Goal: Transaction & Acquisition: Book appointment/travel/reservation

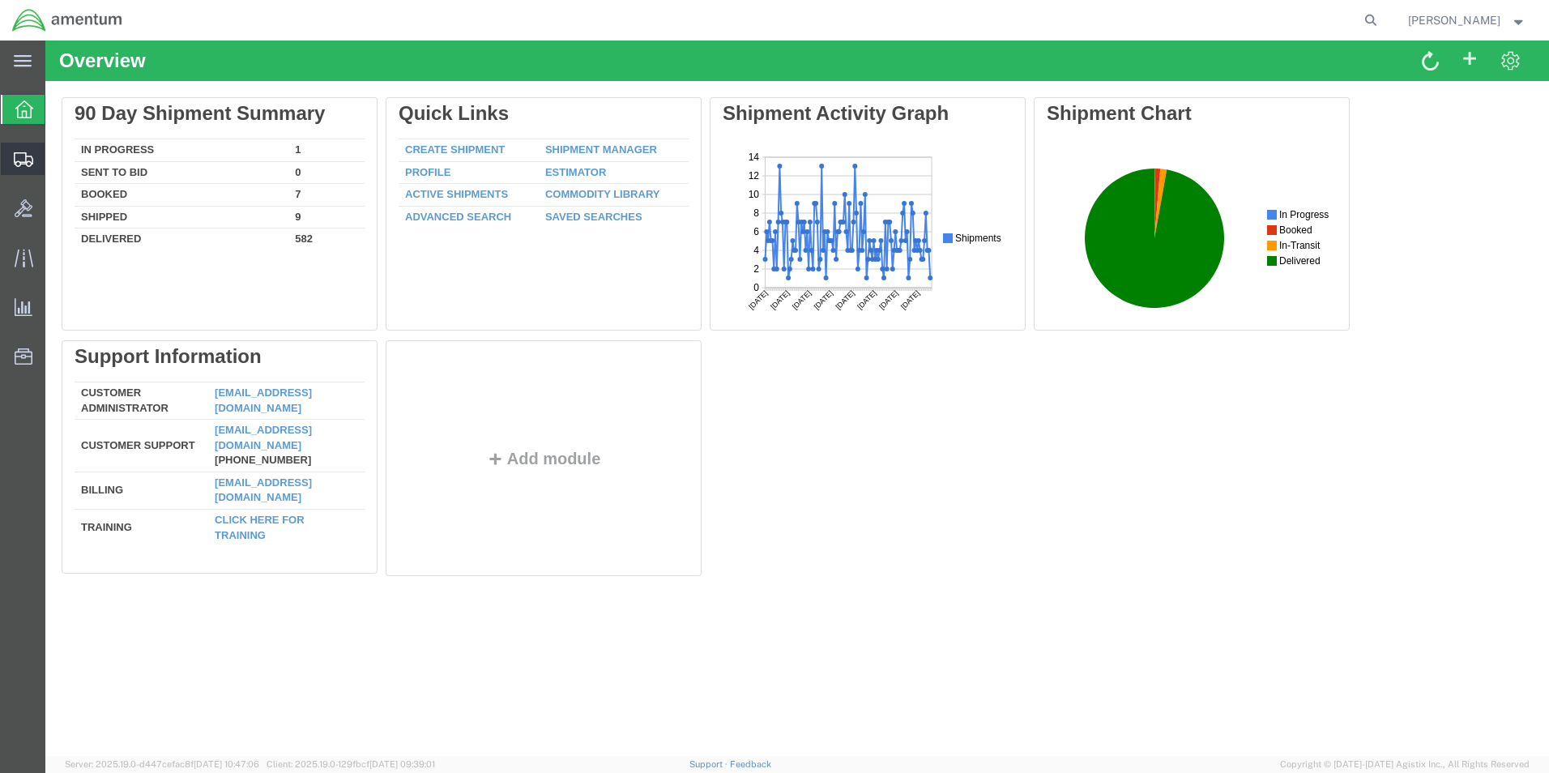
click at [0, 0] on span "Shipment Manager" at bounding box center [0, 0] width 0 height 0
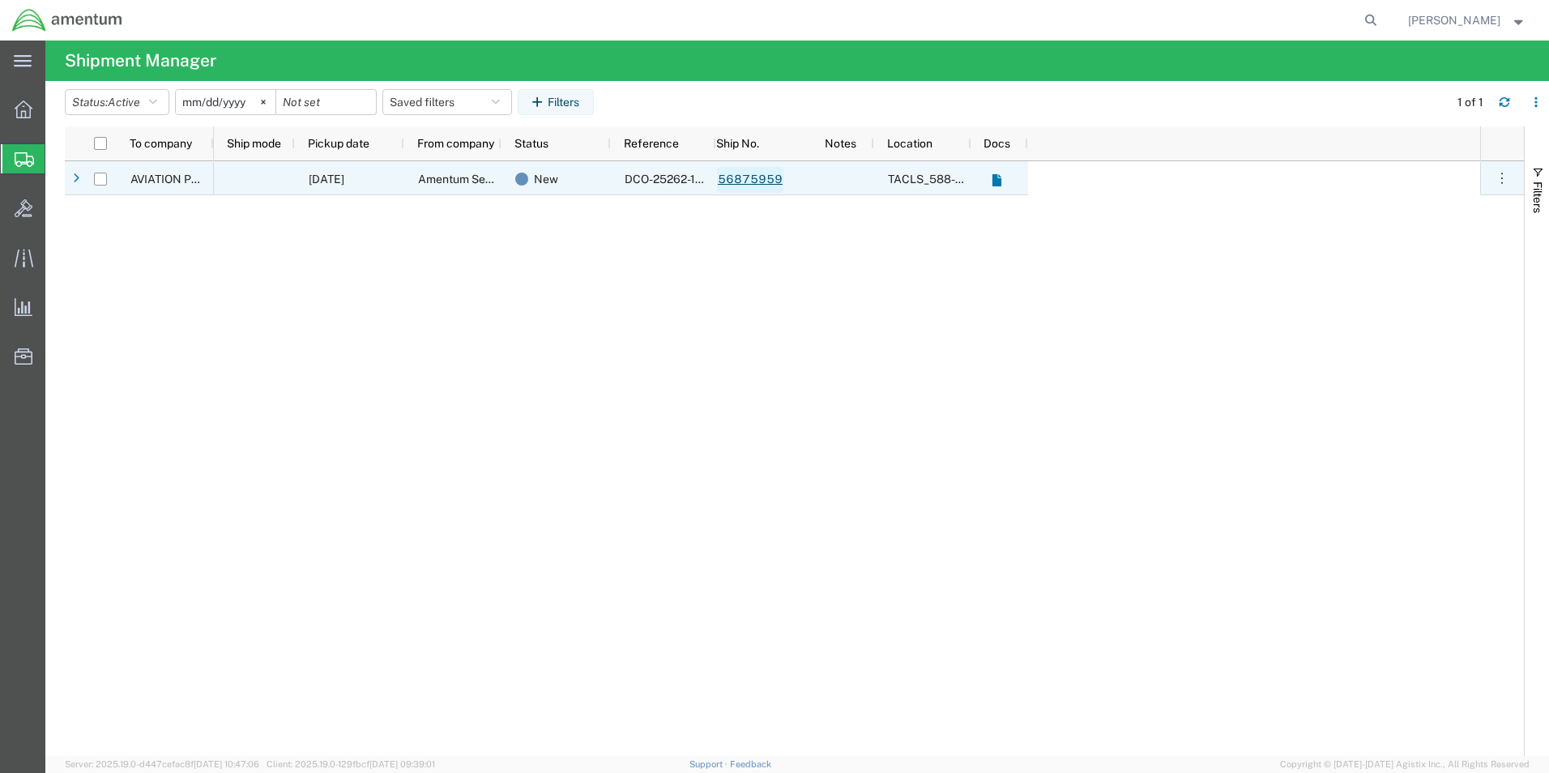
click at [754, 181] on link "56875959" at bounding box center [750, 180] width 66 height 26
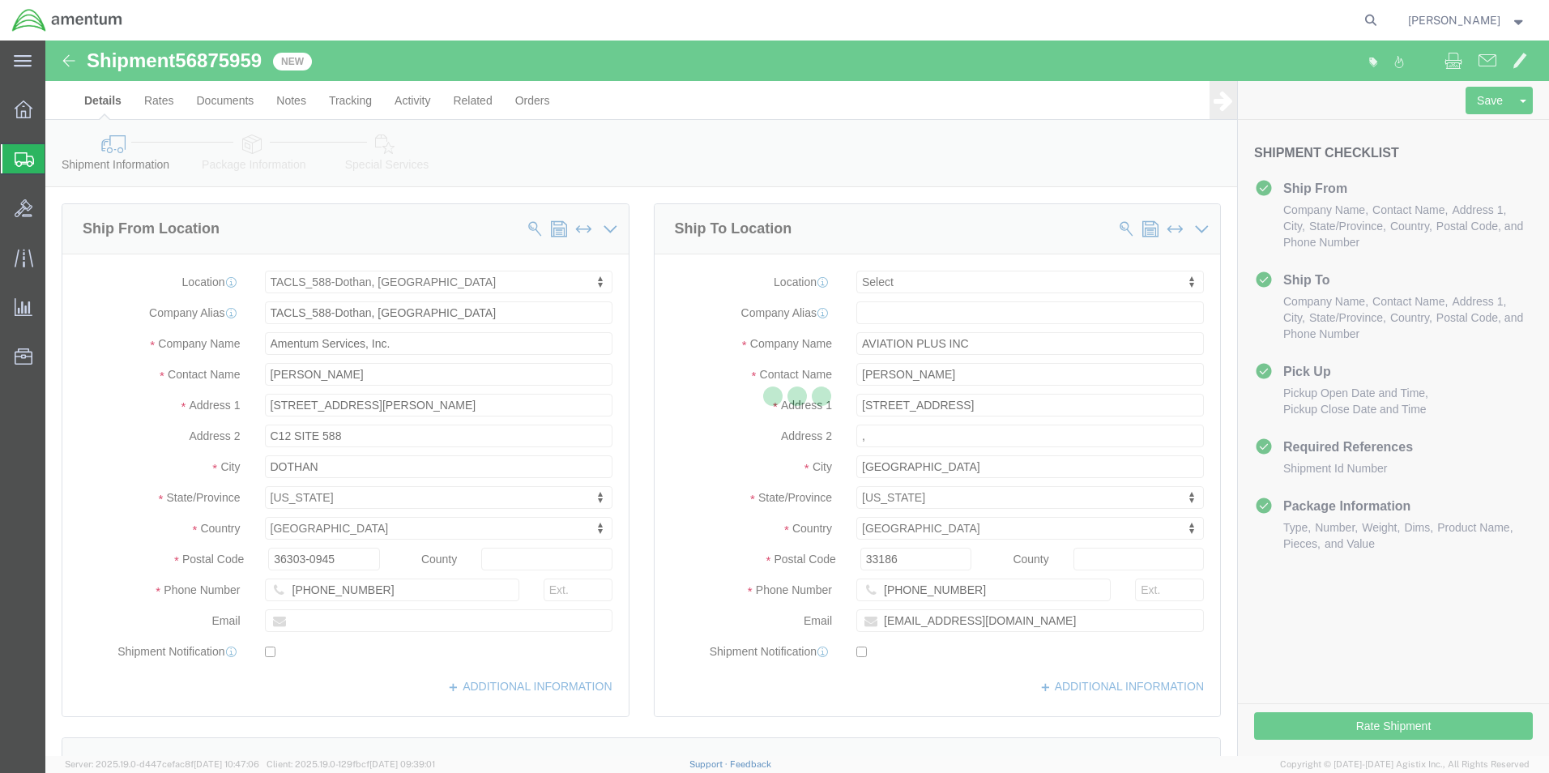
select select "42706"
select select
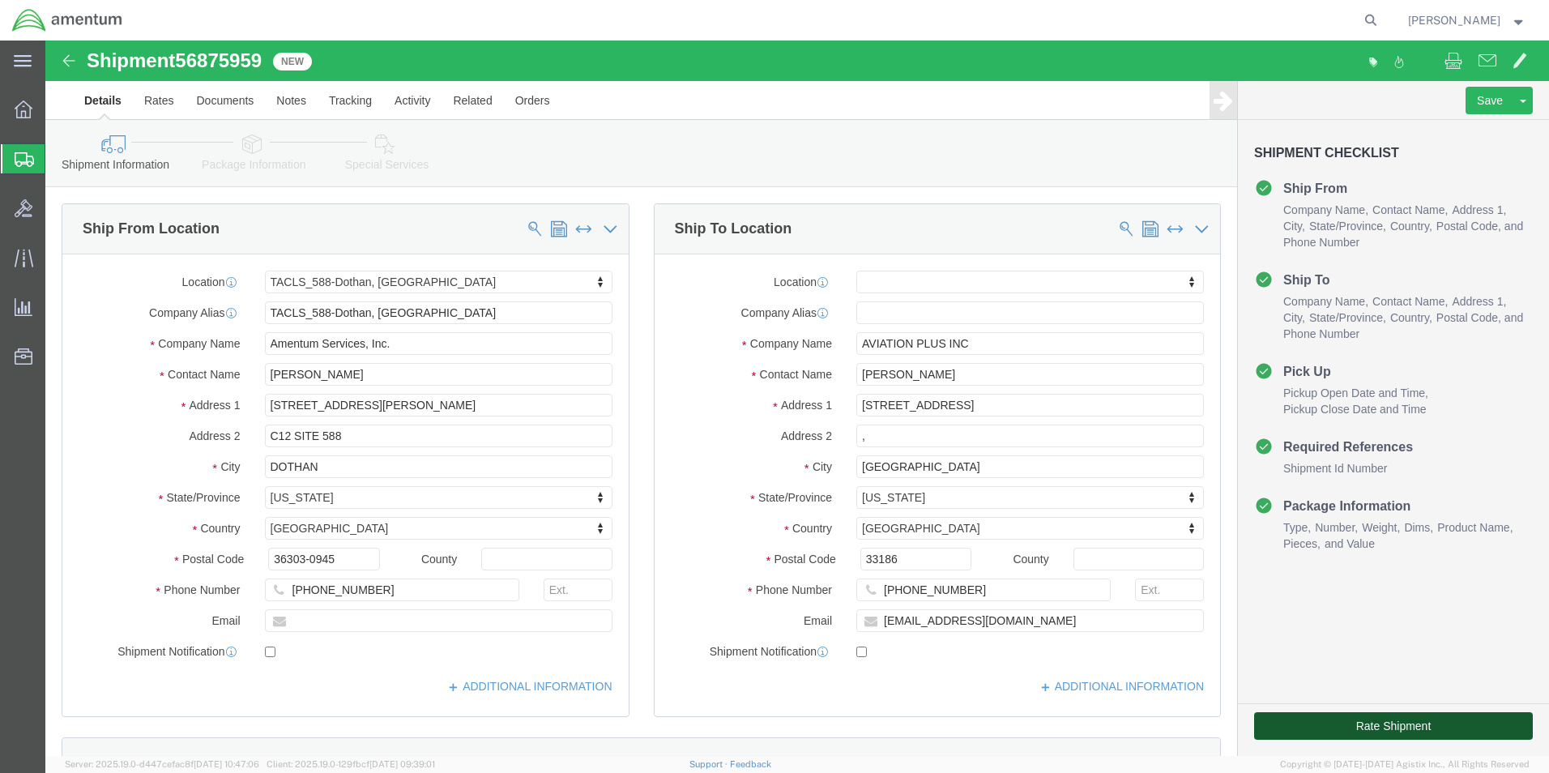
click button "Rate Shipment"
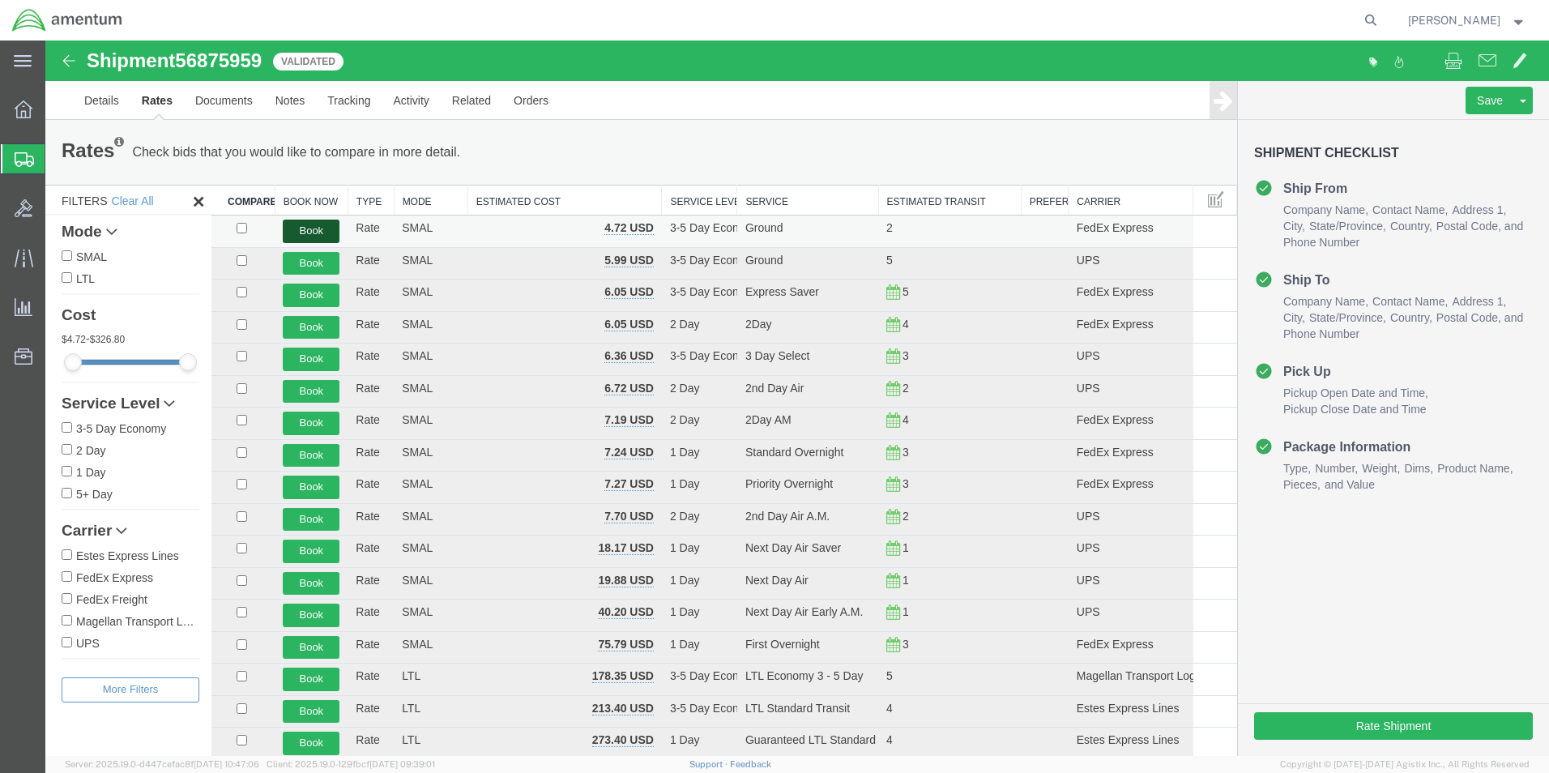
click at [309, 227] on button "Book" at bounding box center [311, 231] width 57 height 23
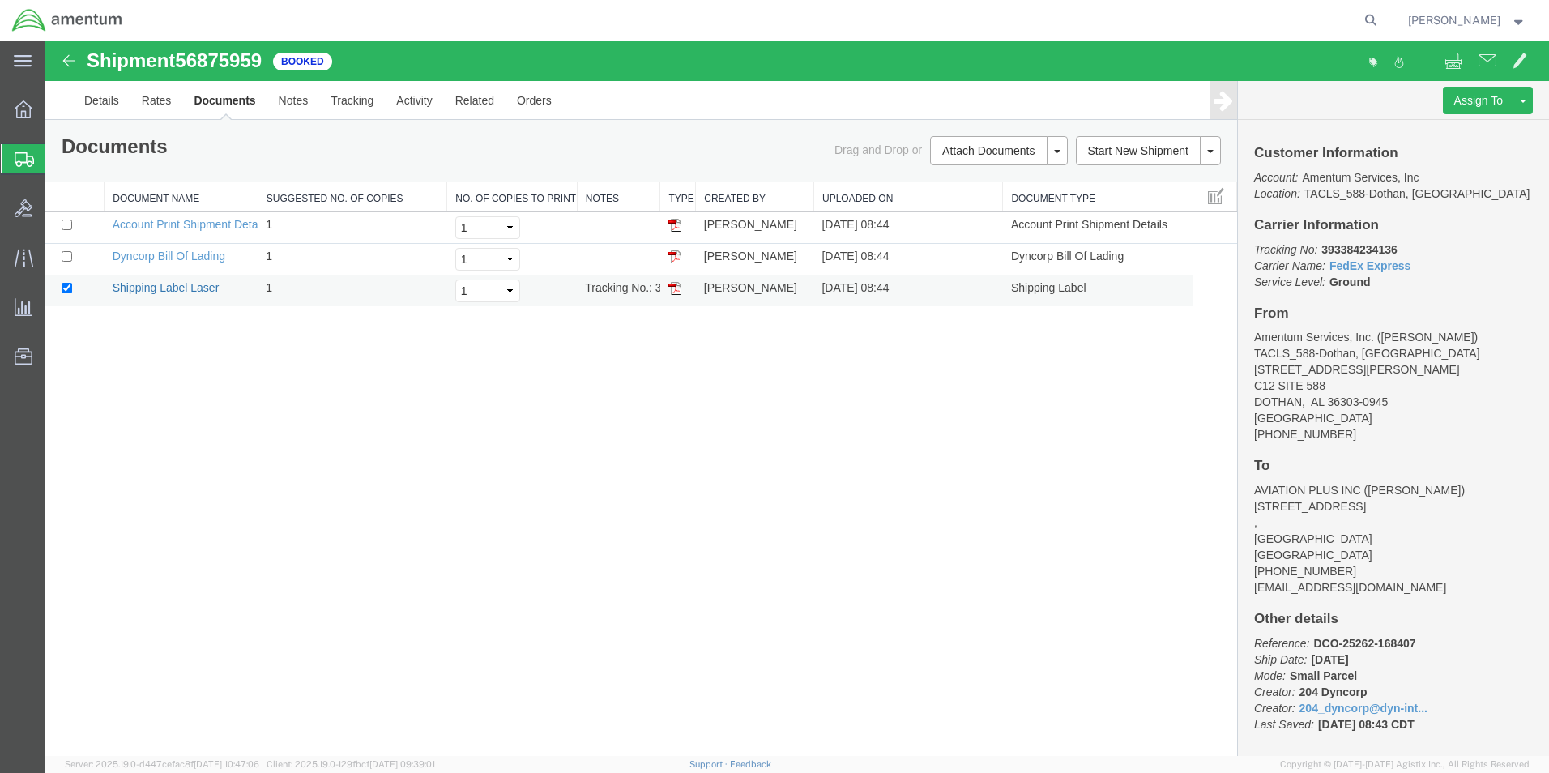
click at [159, 292] on link "Shipping Label Laser" at bounding box center [166, 287] width 107 height 13
